Goal: Find specific page/section: Find specific page/section

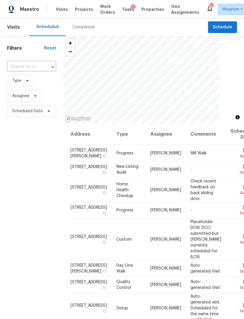
click at [141, 6] on span "Properties" at bounding box center [152, 9] width 23 height 6
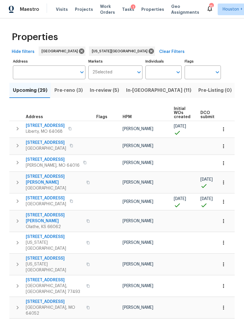
click at [60, 92] on span "Pre-reno (3)" at bounding box center [68, 90] width 28 height 8
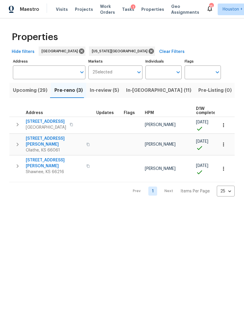
click at [34, 127] on span "Deer Park, TX 77536" at bounding box center [46, 127] width 40 height 6
click at [223, 125] on icon "button" at bounding box center [223, 125] width 6 height 6
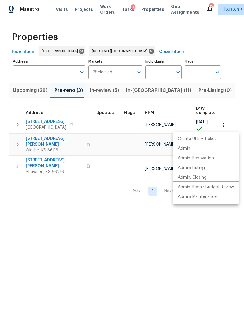
click at [217, 184] on li "Admin: Repair Budget Review" at bounding box center [205, 187] width 65 height 10
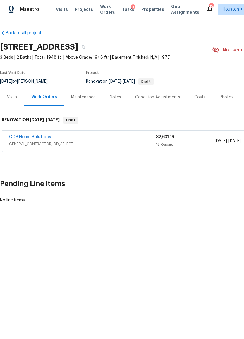
click at [17, 98] on div "Visits" at bounding box center [12, 97] width 24 height 17
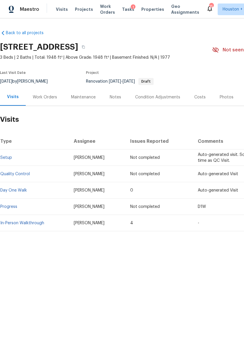
click at [40, 97] on div "Work Orders" at bounding box center [45, 97] width 24 height 6
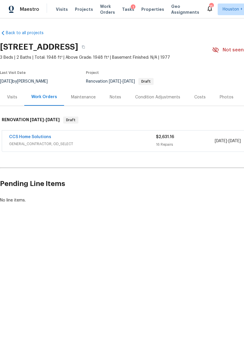
click at [78, 135] on div "CCS Home Solutions" at bounding box center [82, 137] width 147 height 7
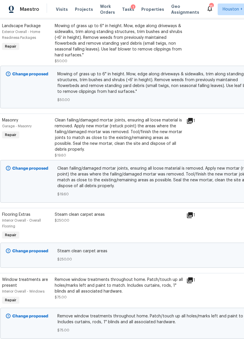
scroll to position [762, 7]
click at [190, 124] on icon at bounding box center [190, 121] width 6 height 6
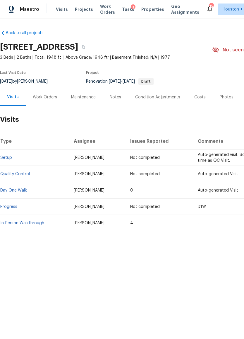
click at [13, 222] on link "In-Person Walkthrough" at bounding box center [22, 223] width 44 height 4
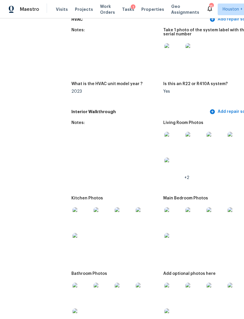
scroll to position [641, 0]
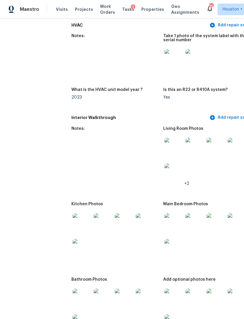
click at [149, 11] on span "Properties" at bounding box center [152, 9] width 23 height 6
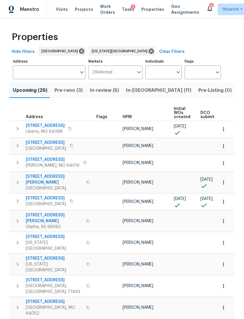
click at [168, 72] on input "Individuals" at bounding box center [158, 72] width 27 height 14
type input "navid"
click at [158, 93] on input "checkbox" at bounding box center [156, 91] width 12 height 12
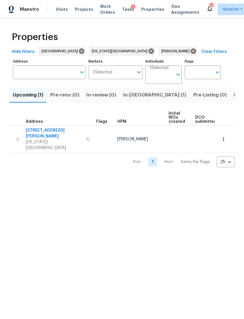
click at [233, 94] on span "Listed (9)" at bounding box center [244, 95] width 22 height 8
